Goal: Task Accomplishment & Management: Complete application form

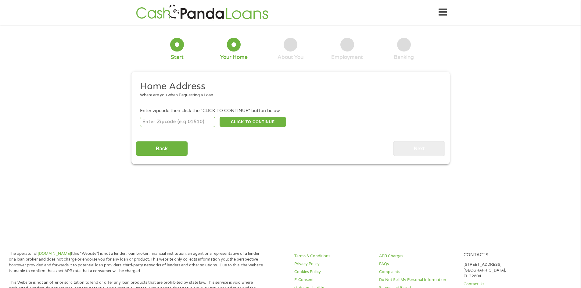
click at [162, 129] on div "Home Address Where are you when Requesting a Loan. Enter zipcode then click the…" at bounding box center [291, 119] width 310 height 76
click at [163, 120] on input "number" at bounding box center [177, 122] width 75 height 10
type input "34638"
click at [246, 119] on button "CLICK TO CONTINUE" at bounding box center [253, 122] width 66 height 10
type input "34638"
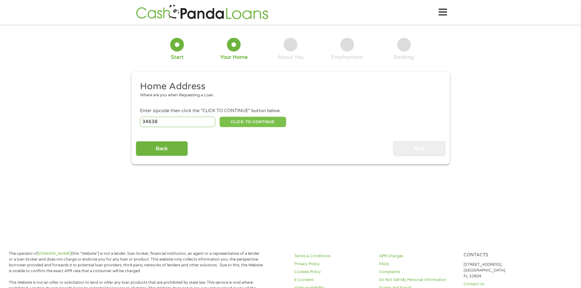
type input "Land O Lakes"
select select "[US_STATE]"
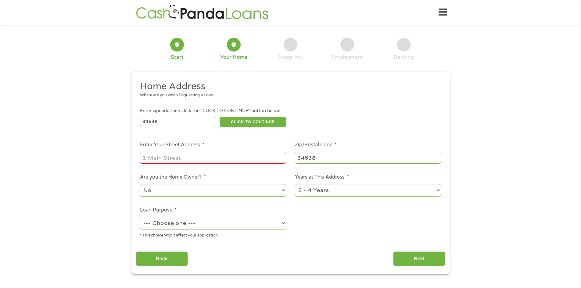
click at [174, 163] on input "Enter Your Street Address *" at bounding box center [213, 158] width 146 height 12
type input "[STREET_ADDRESS]"
select select "24months"
select select "shorttermcash"
click at [402, 255] on input "Next" at bounding box center [419, 259] width 52 height 15
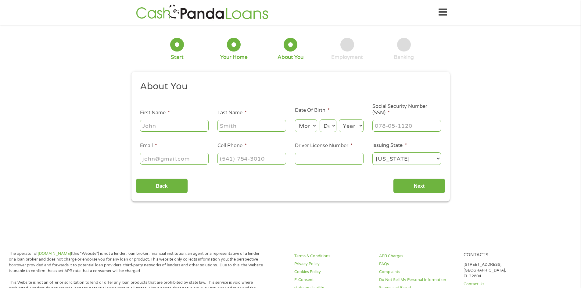
scroll to position [2, 2]
click at [167, 126] on input "First Name *" at bounding box center [174, 126] width 69 height 12
type input "[PERSON_NAME]"
select select "4"
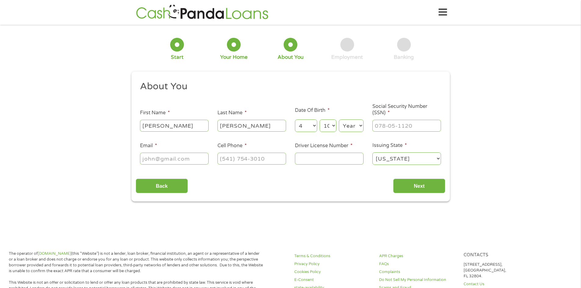
select select "11"
select select "1993"
type input "181-74-6463"
type input "e"
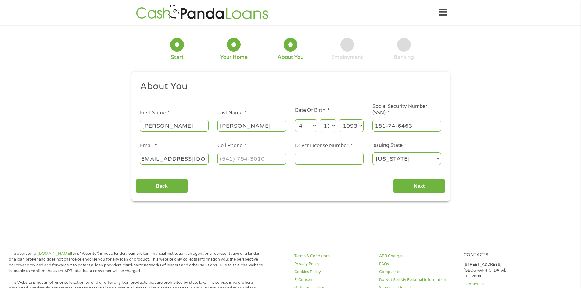
type input "[EMAIL_ADDRESS][DOMAIN_NAME]"
type input "[PHONE_NUMBER]"
type input "30026275"
select select "[US_STATE]"
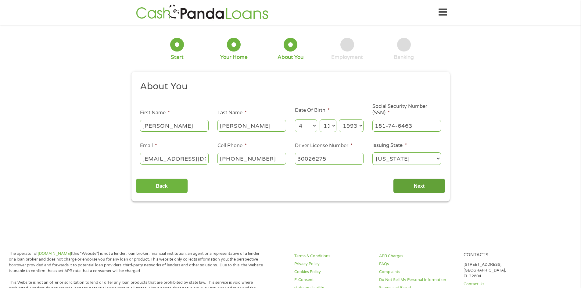
click at [440, 191] on input "Next" at bounding box center [419, 186] width 52 height 15
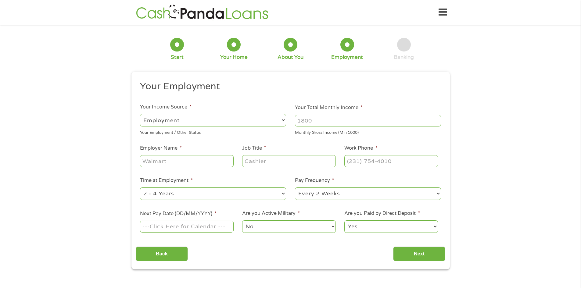
scroll to position [2, 2]
click at [306, 120] on input "Your Total Monthly Income *" at bounding box center [368, 121] width 146 height 12
type input "8"
type input "7000"
type input "Kensington Group"
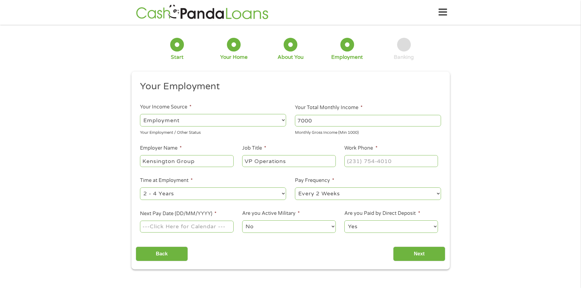
type input "VP Operations"
type input "[PHONE_NUMBER]"
select select "60months"
select select "semimonthly"
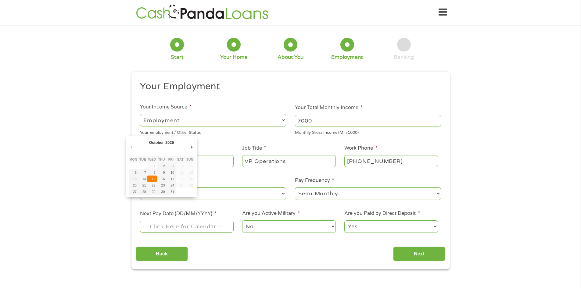
type input "[DATE]"
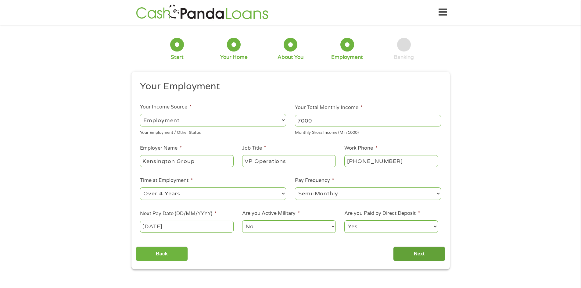
click at [401, 253] on input "Next" at bounding box center [419, 254] width 52 height 15
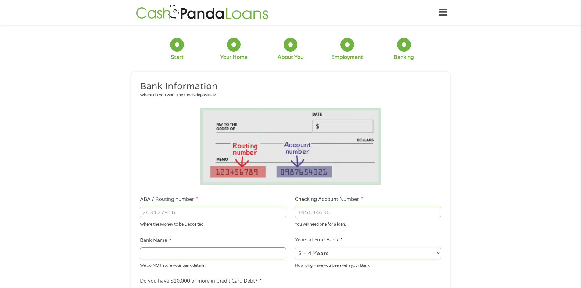
click at [207, 209] on input "ABA / Routing number *" at bounding box center [213, 213] width 146 height 12
type input "031100649"
click at [336, 200] on label "Checking Account Number *" at bounding box center [329, 199] width 68 height 6
click at [336, 207] on input "Checking Account Number *" at bounding box center [368, 213] width 146 height 12
click at [334, 210] on input "Checking Account Number *" at bounding box center [368, 213] width 146 height 12
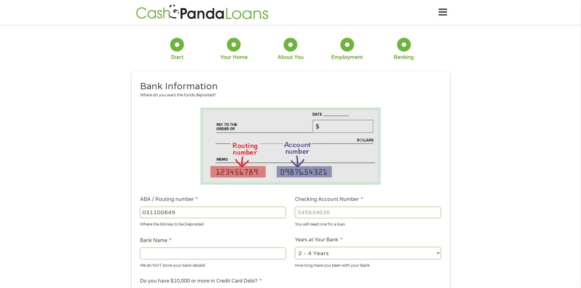
type input "DISCOVER BANK"
type input "7074158370"
click at [117, 192] on div "1 Start 2 Your Home 3 About You 4 Employment 5 Banking 6 This field is hidden w…" at bounding box center [290, 222] width 581 height 387
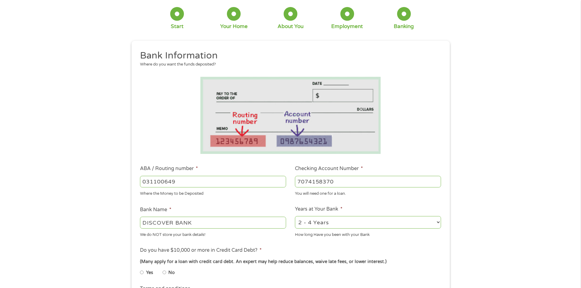
scroll to position [122, 0]
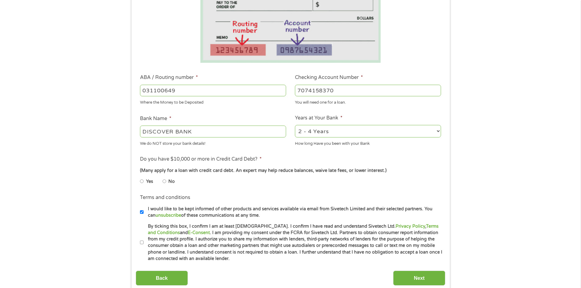
click at [335, 131] on select "2 - 4 Years 6 - 12 Months 1 - 2 Years Over 4 Years" at bounding box center [368, 131] width 146 height 13
select select "24months"
click at [295, 125] on select "2 - 4 Years 6 - 12 Months 1 - 2 Years Over 4 Years" at bounding box center [368, 131] width 146 height 13
click at [140, 212] on input "I would like to be kept informed of other products and services available via e…" at bounding box center [142, 212] width 4 height 10
checkbox input "false"
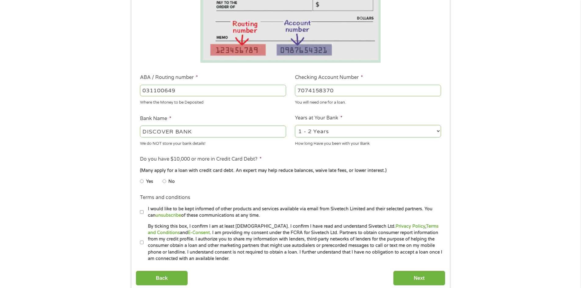
click at [142, 243] on input "By ticking this box, I confirm I am at least [DEMOGRAPHIC_DATA]. I confirm I ha…" at bounding box center [142, 243] width 4 height 10
checkbox input "true"
click at [164, 180] on input "No" at bounding box center [165, 182] width 4 height 10
radio input "true"
click at [420, 282] on input "Next" at bounding box center [419, 278] width 52 height 15
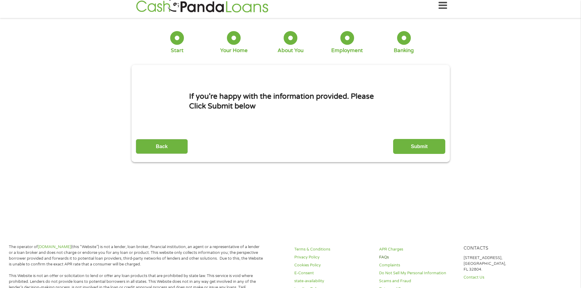
scroll to position [0, 0]
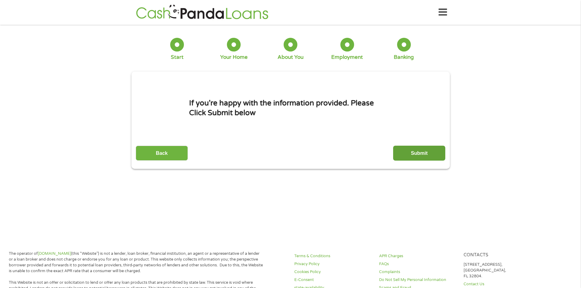
click at [416, 151] on input "Submit" at bounding box center [419, 153] width 52 height 15
